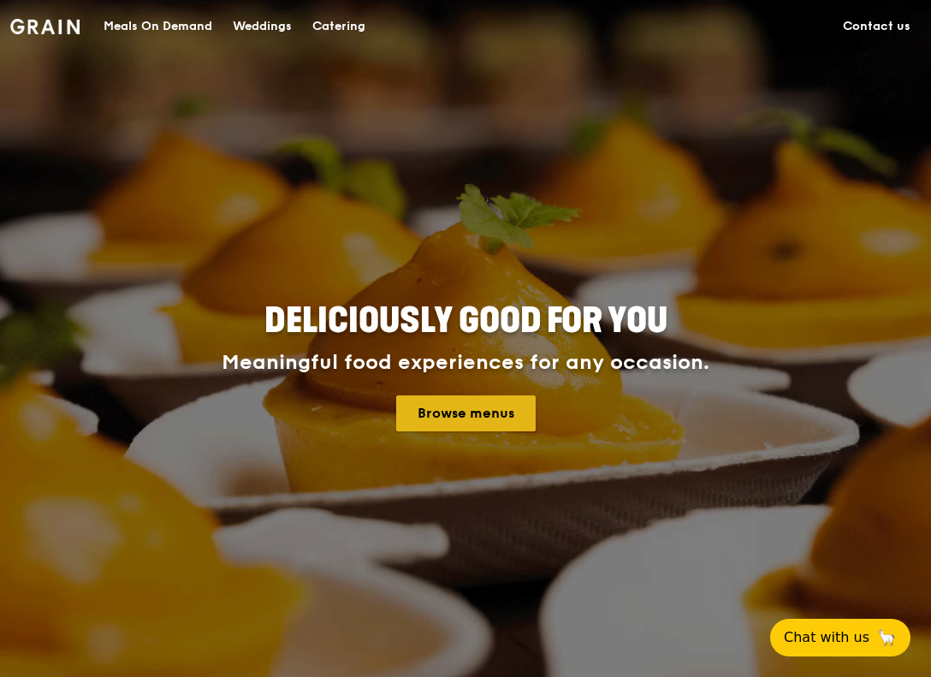
click at [435, 415] on link "Browse menus" at bounding box center [465, 413] width 139 height 36
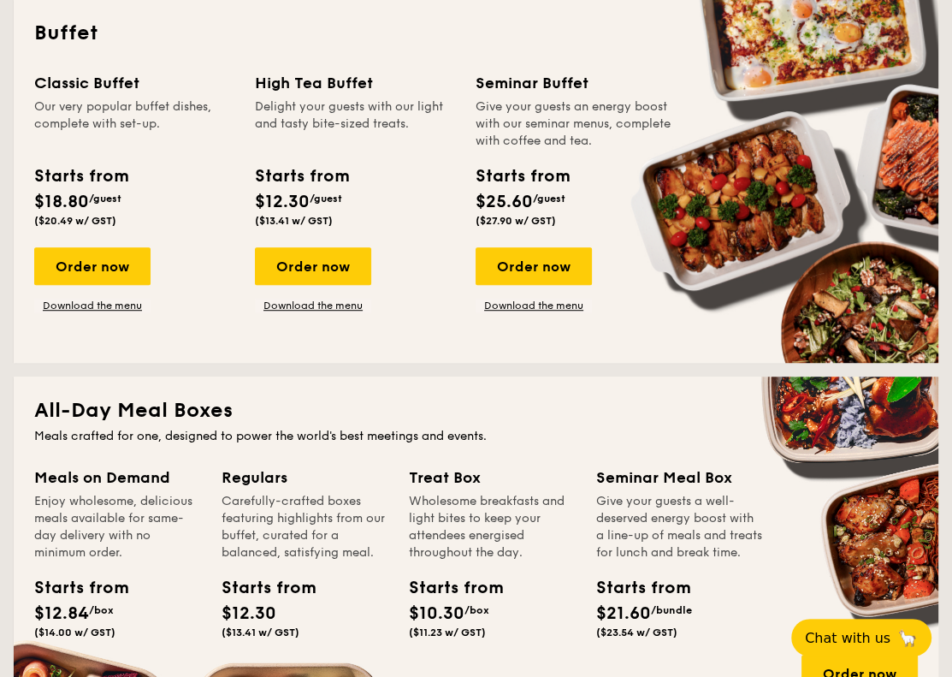
scroll to position [777, 0]
drag, startPoint x: 38, startPoint y: 87, endPoint x: 157, endPoint y: 124, distance: 125.3
click at [157, 124] on div "Classic Buffet Our very popular buffet dishes, complete with set-up." at bounding box center [134, 110] width 200 height 79
click at [157, 124] on div "Our very popular buffet dishes, complete with set-up." at bounding box center [134, 123] width 200 height 51
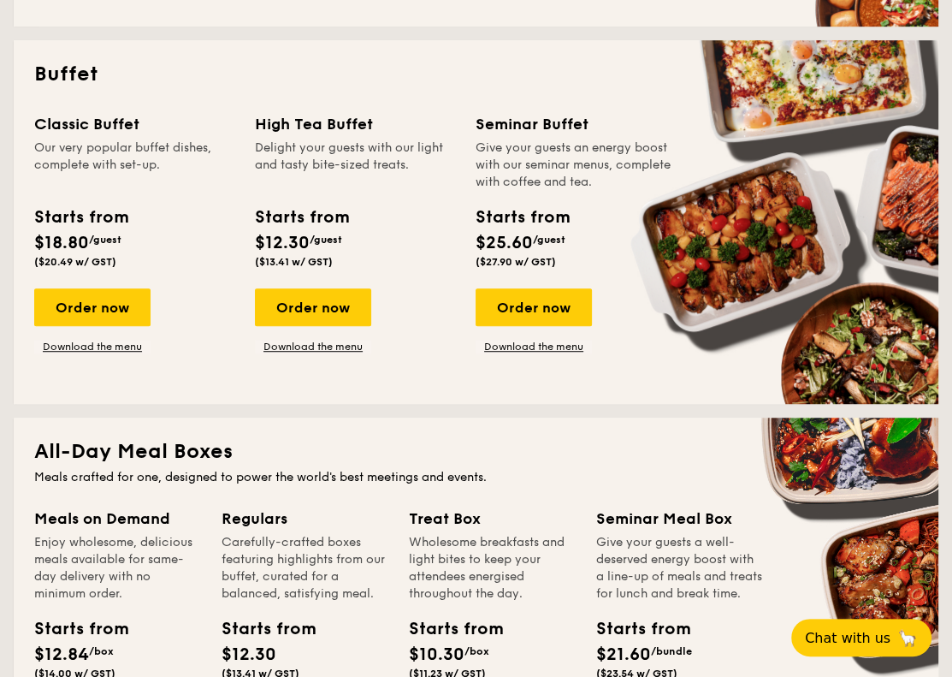
scroll to position [738, 0]
